Goal: Task Accomplishment & Management: Manage account settings

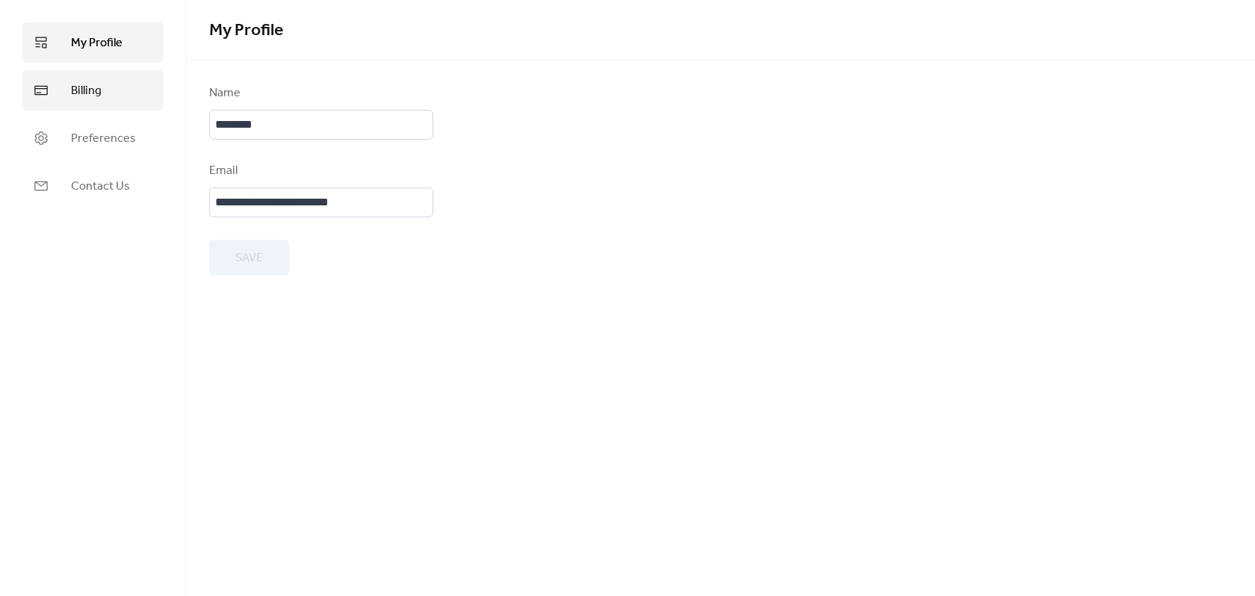
click at [102, 95] on link "Billing" at bounding box center [92, 90] width 141 height 40
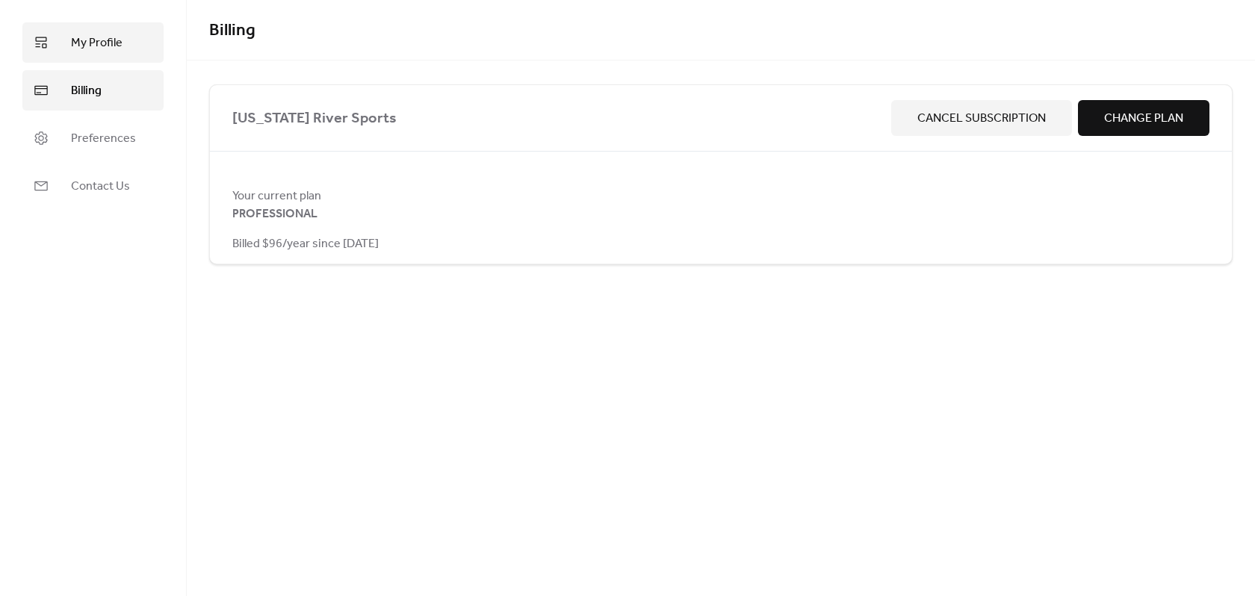
click at [110, 58] on link "My Profile" at bounding box center [92, 42] width 141 height 40
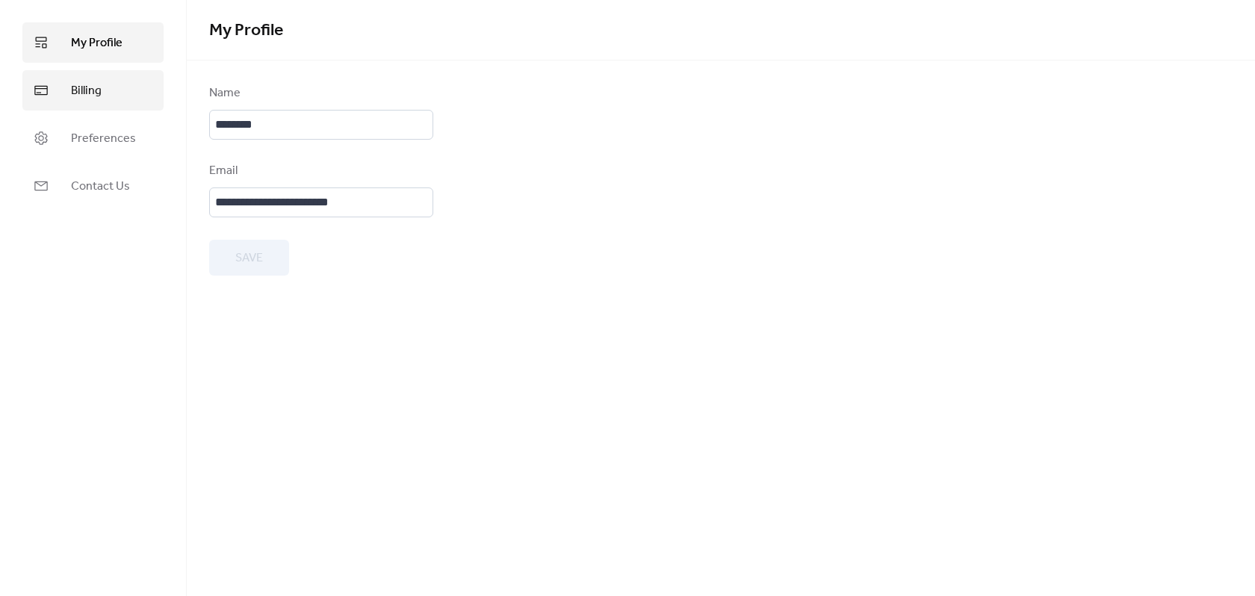
click at [126, 101] on link "Billing" at bounding box center [92, 90] width 141 height 40
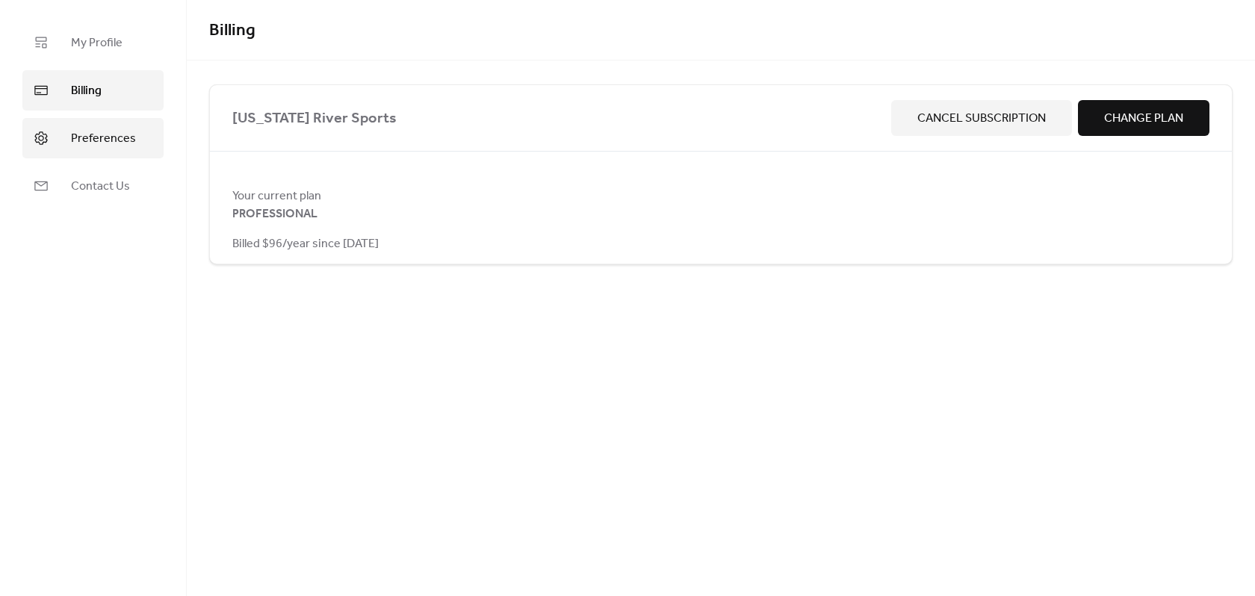
click at [123, 137] on span "Preferences" at bounding box center [103, 139] width 65 height 18
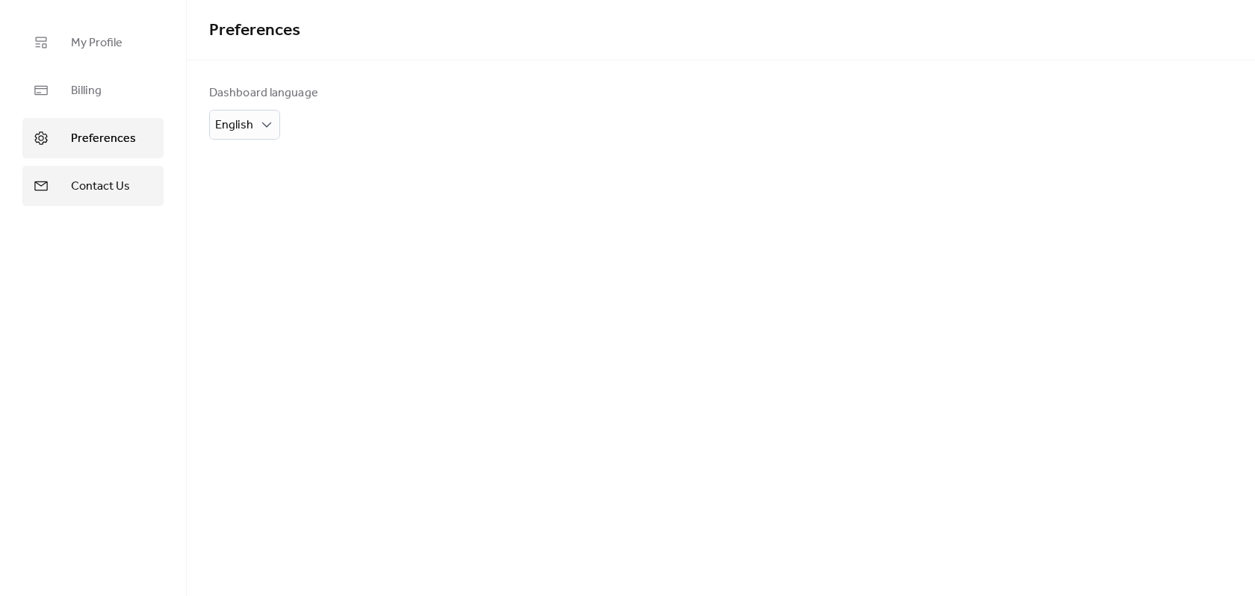
click at [125, 178] on span "Contact Us" at bounding box center [100, 187] width 59 height 18
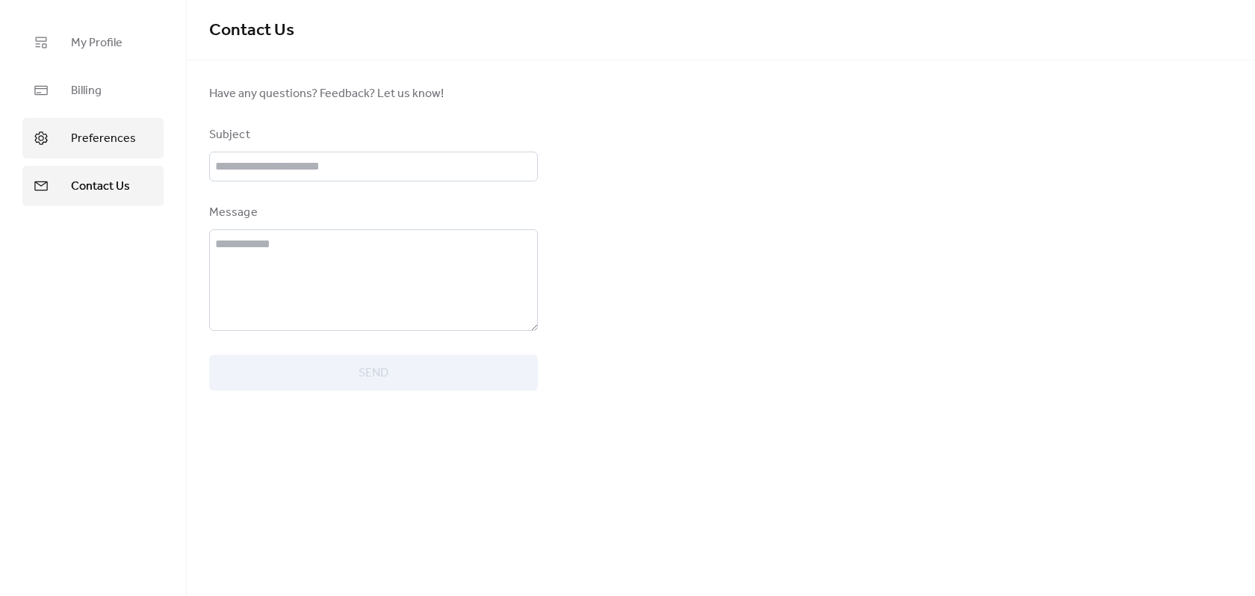
click at [114, 133] on span "Preferences" at bounding box center [103, 139] width 65 height 18
